Goal: Task Accomplishment & Management: Manage account settings

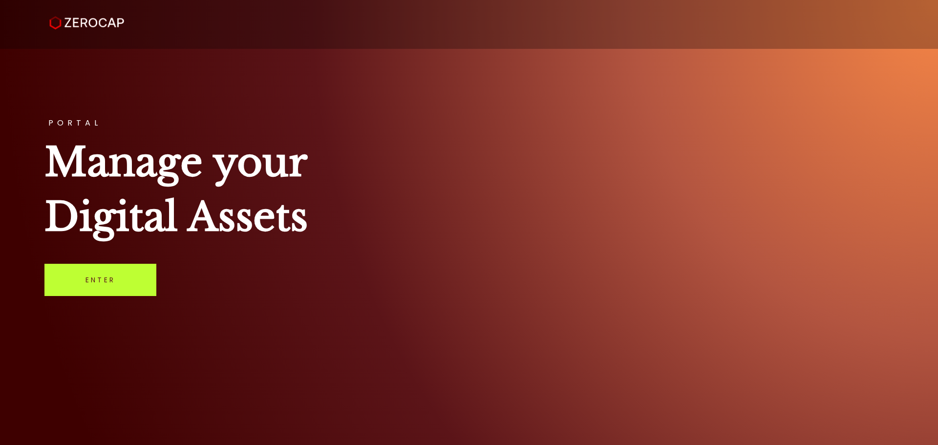
click at [110, 280] on link "Enter" at bounding box center [100, 280] width 112 height 32
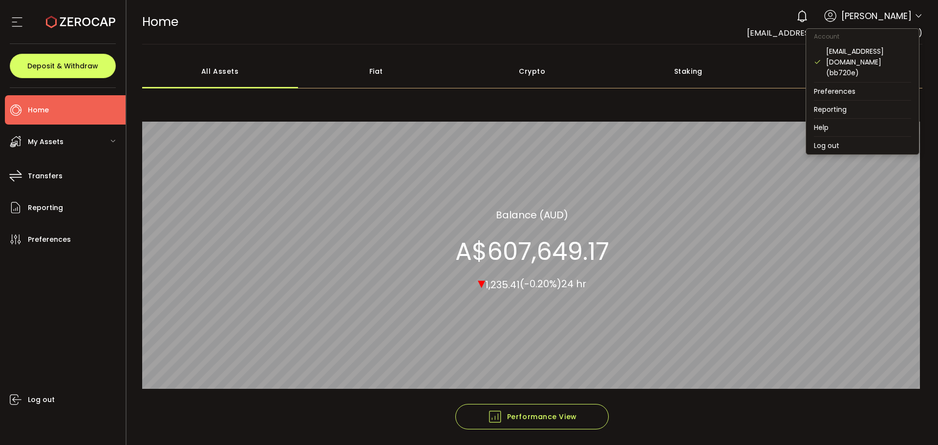
click at [915, 13] on icon at bounding box center [919, 16] width 8 height 8
click at [840, 137] on li "Log out" at bounding box center [862, 146] width 113 height 18
